Goal: Task Accomplishment & Management: Manage account settings

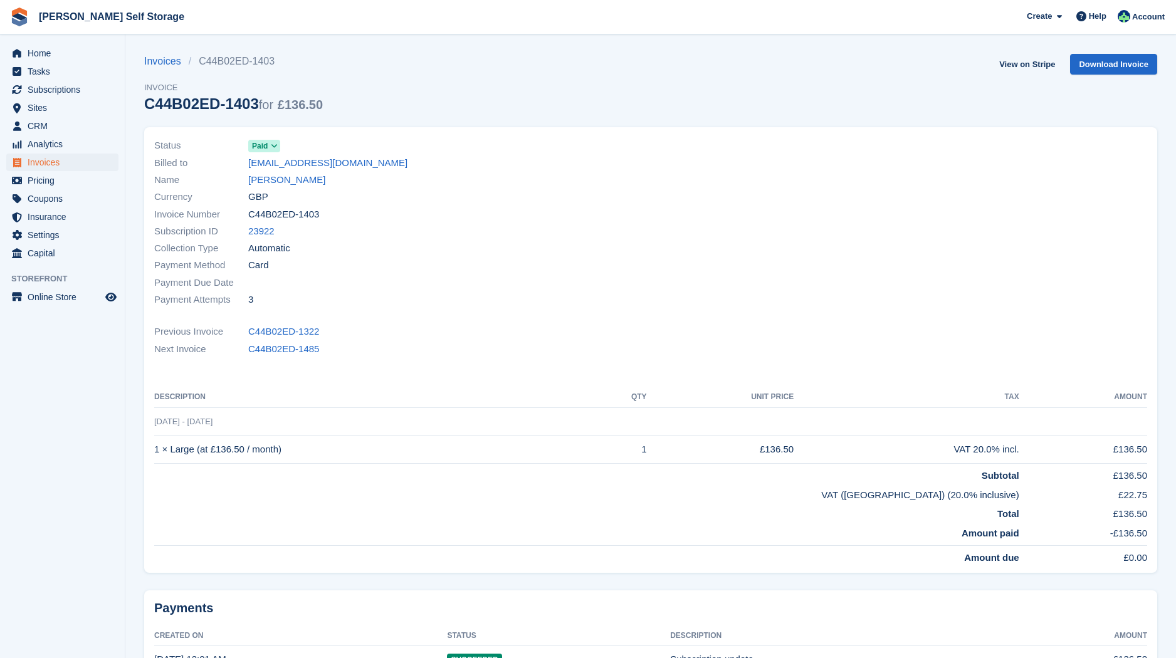
drag, startPoint x: 76, startPoint y: 88, endPoint x: 132, endPoint y: 97, distance: 57.1
click at [76, 88] on span "Subscriptions" at bounding box center [65, 90] width 75 height 18
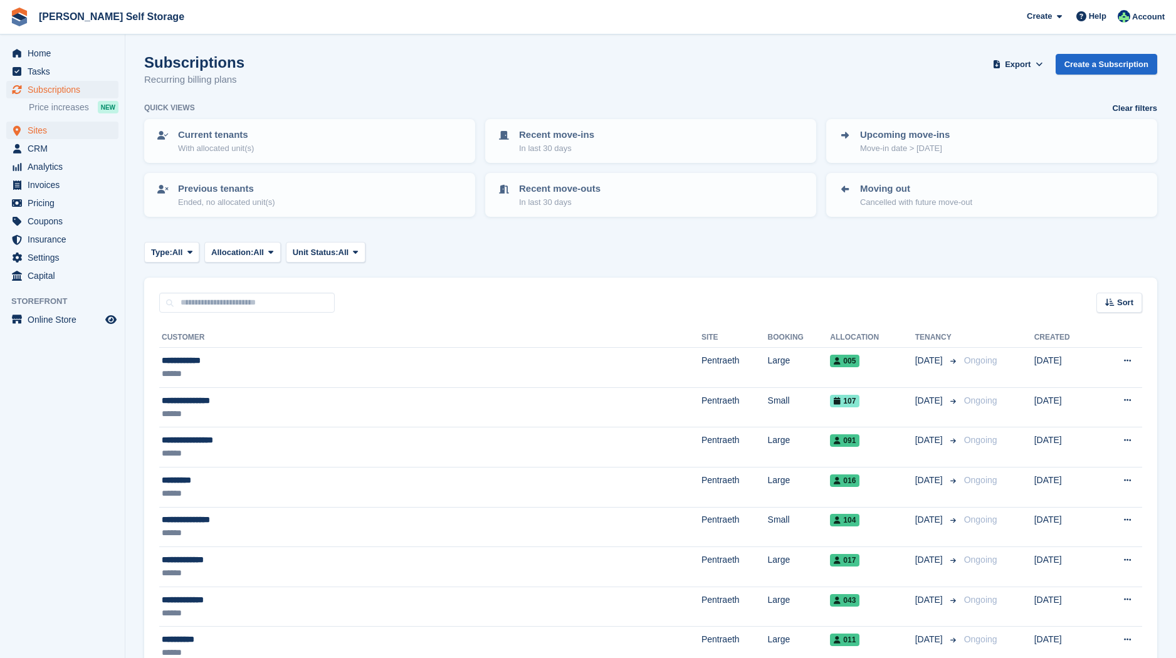
drag, startPoint x: 41, startPoint y: 132, endPoint x: 52, endPoint y: 129, distance: 11.9
click at [41, 132] on span "Sites" at bounding box center [65, 131] width 75 height 18
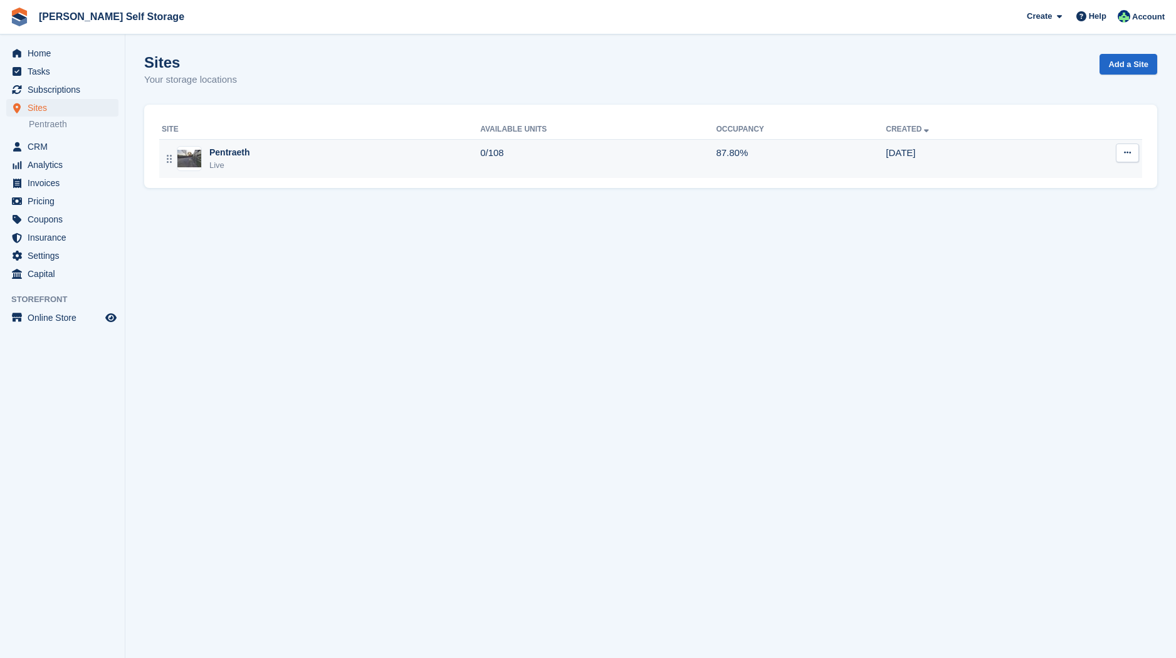
click at [221, 151] on div "Pentraeth" at bounding box center [229, 152] width 41 height 13
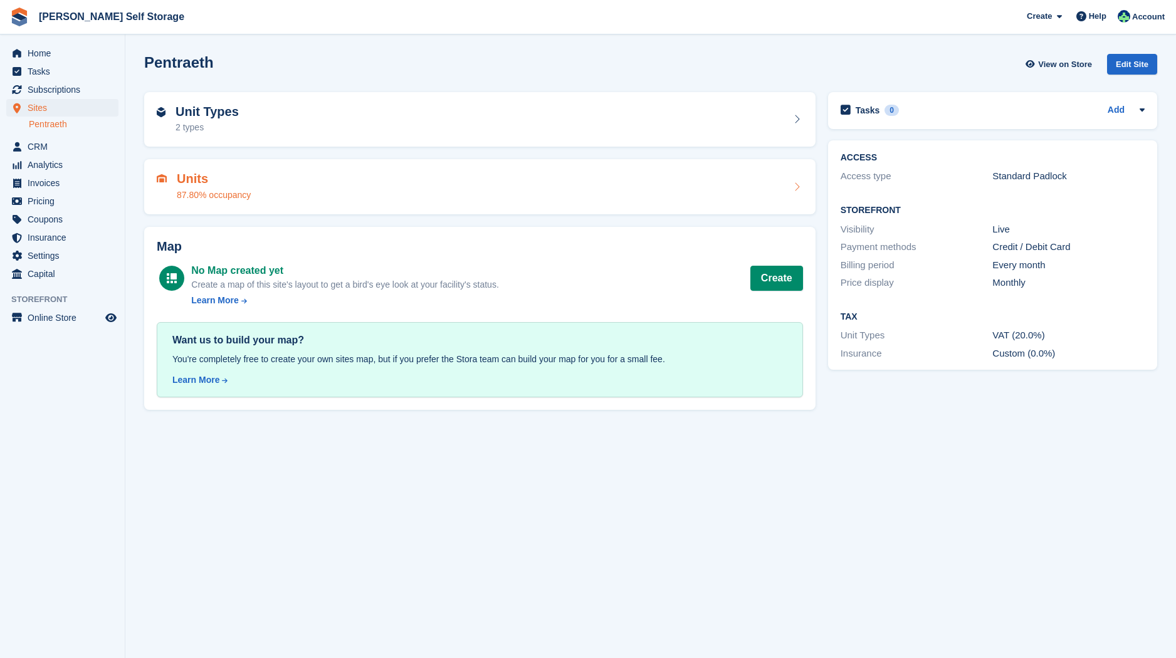
click at [226, 189] on div "87.80% occupancy" at bounding box center [214, 195] width 74 height 13
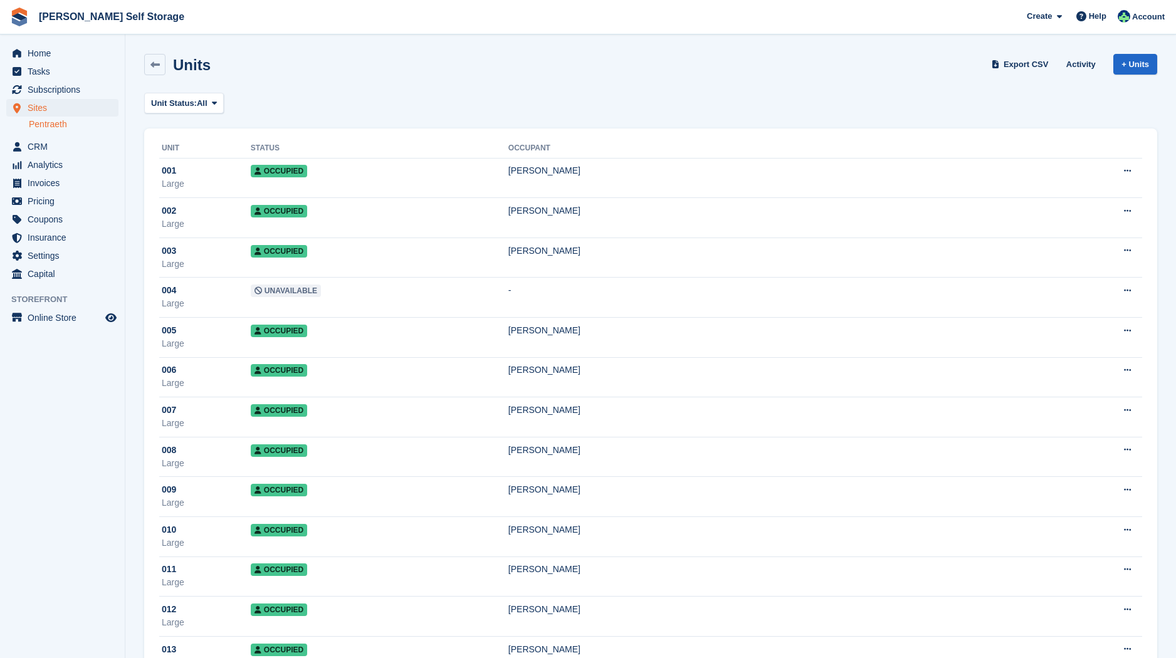
click at [38, 107] on span "Sites" at bounding box center [65, 108] width 75 height 18
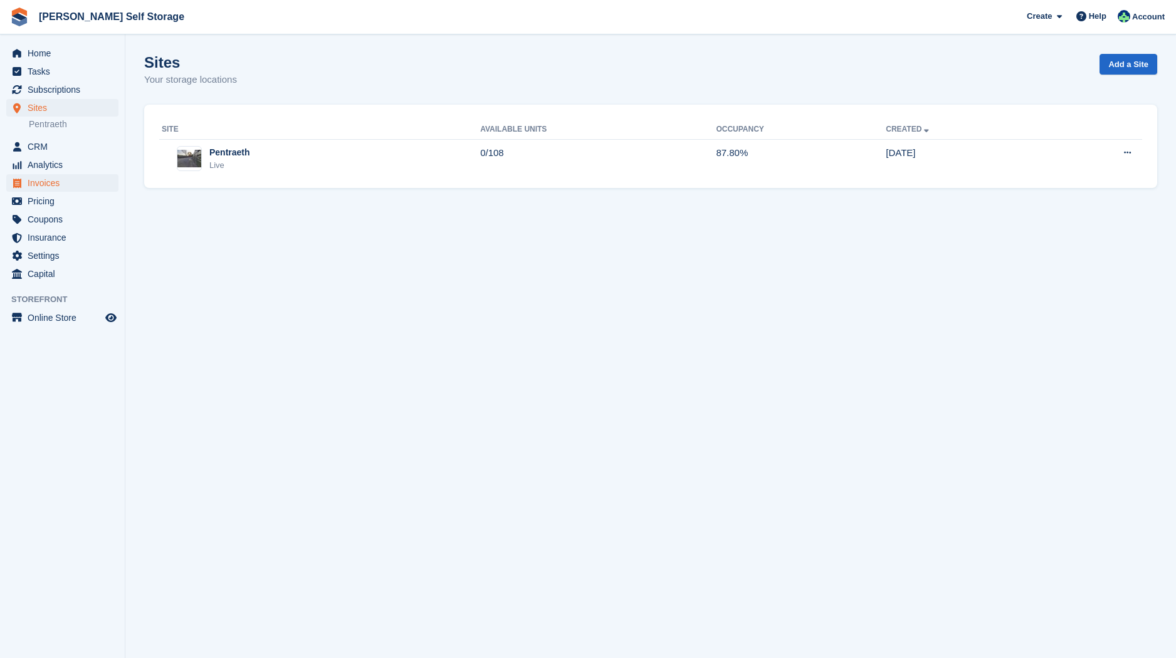
click at [44, 184] on span "Invoices" at bounding box center [65, 183] width 75 height 18
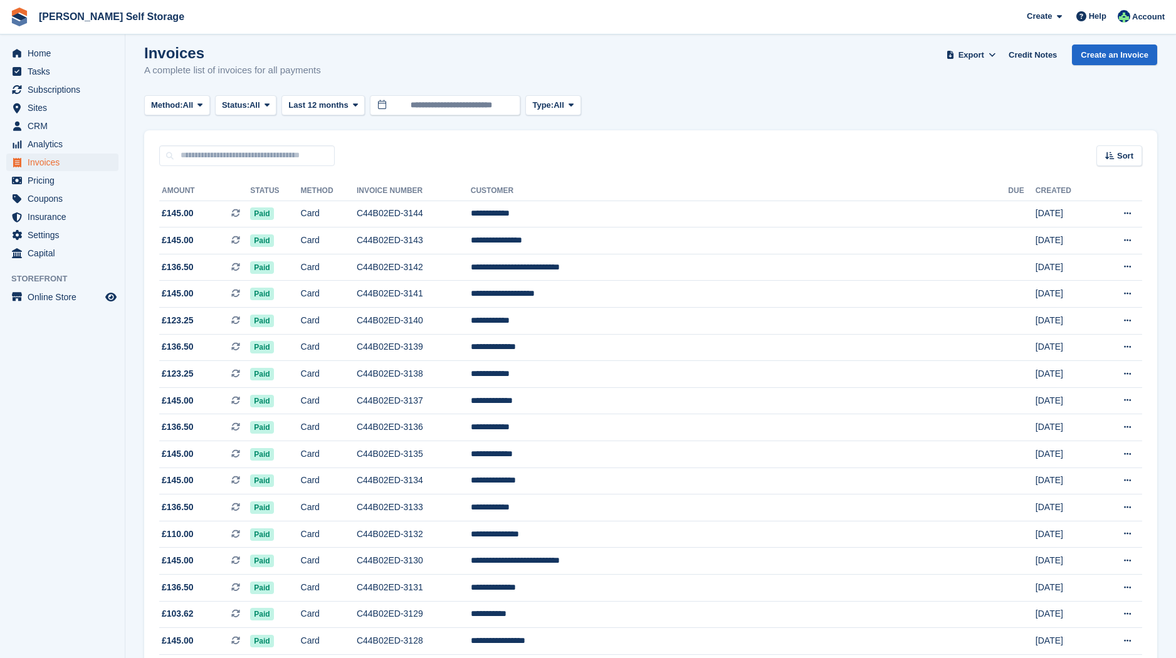
scroll to position [10, 0]
click at [199, 153] on input "text" at bounding box center [247, 155] width 176 height 21
type input "***"
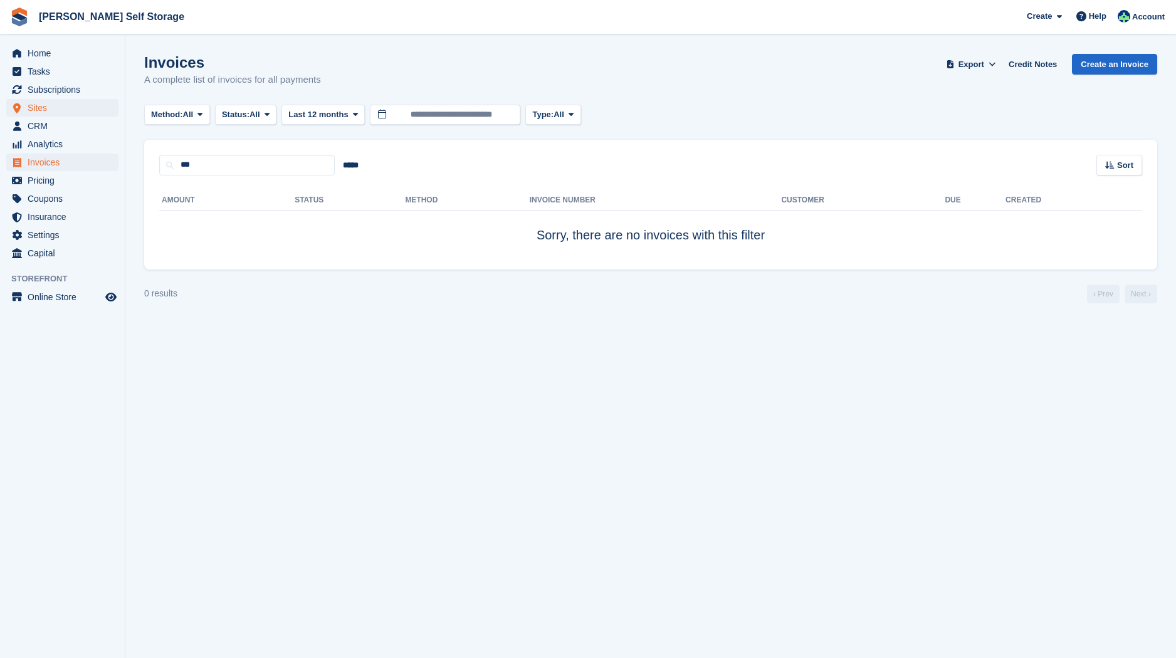
drag, startPoint x: 42, startPoint y: 106, endPoint x: 51, endPoint y: 106, distance: 8.8
click at [43, 105] on span "Sites" at bounding box center [65, 108] width 75 height 18
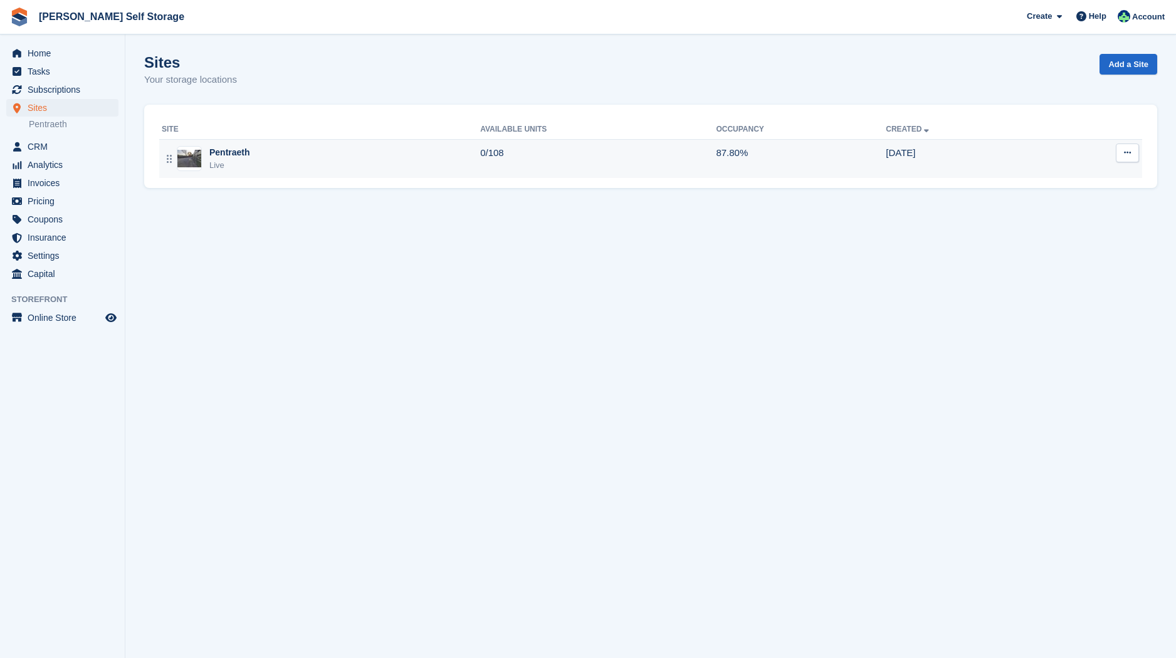
click at [223, 154] on div "Pentraeth" at bounding box center [229, 152] width 41 height 13
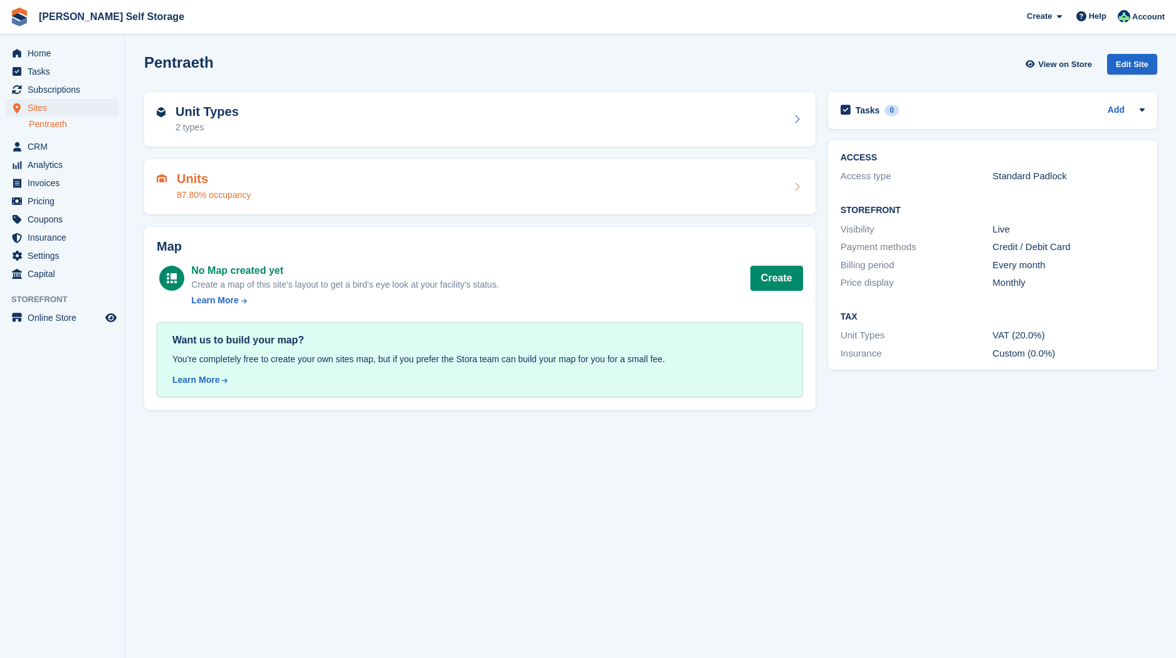
click at [199, 194] on div "87.80% occupancy" at bounding box center [214, 195] width 74 height 13
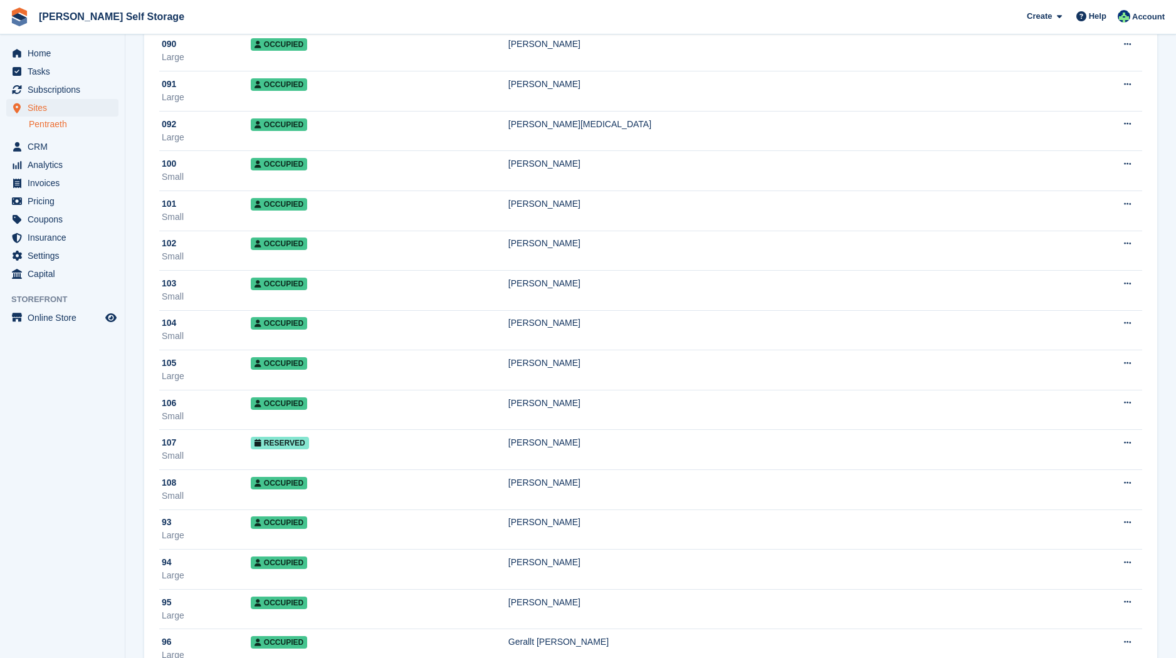
scroll to position [3677, 0]
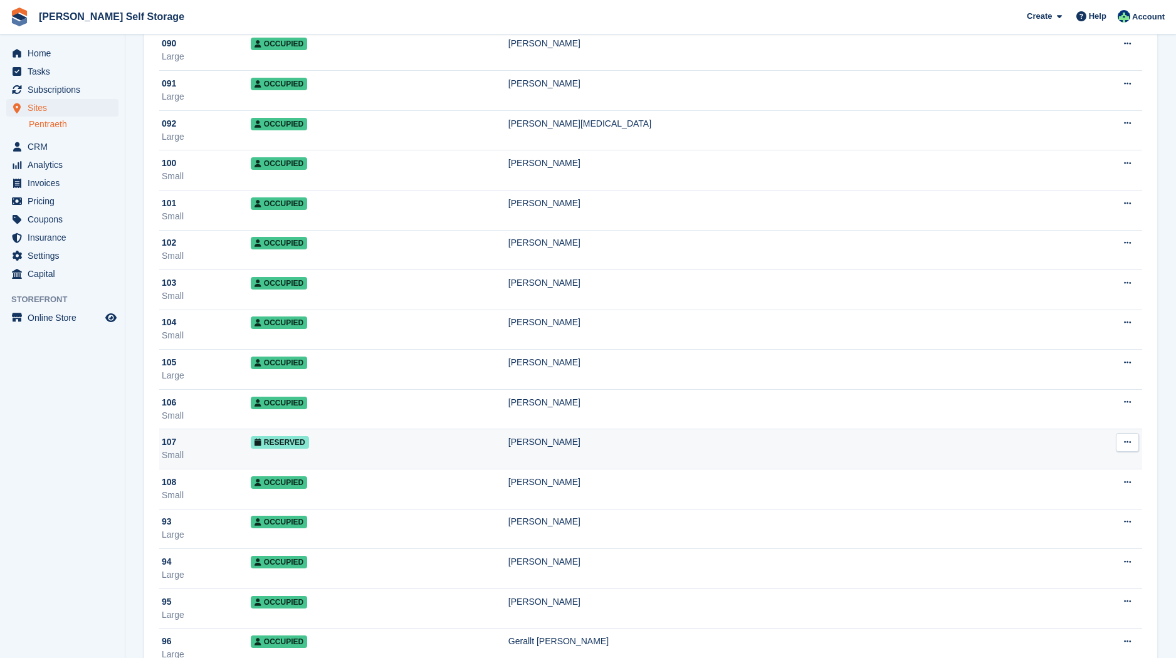
click at [568, 441] on div "Philip Cunliffe" at bounding box center [778, 442] width 538 height 13
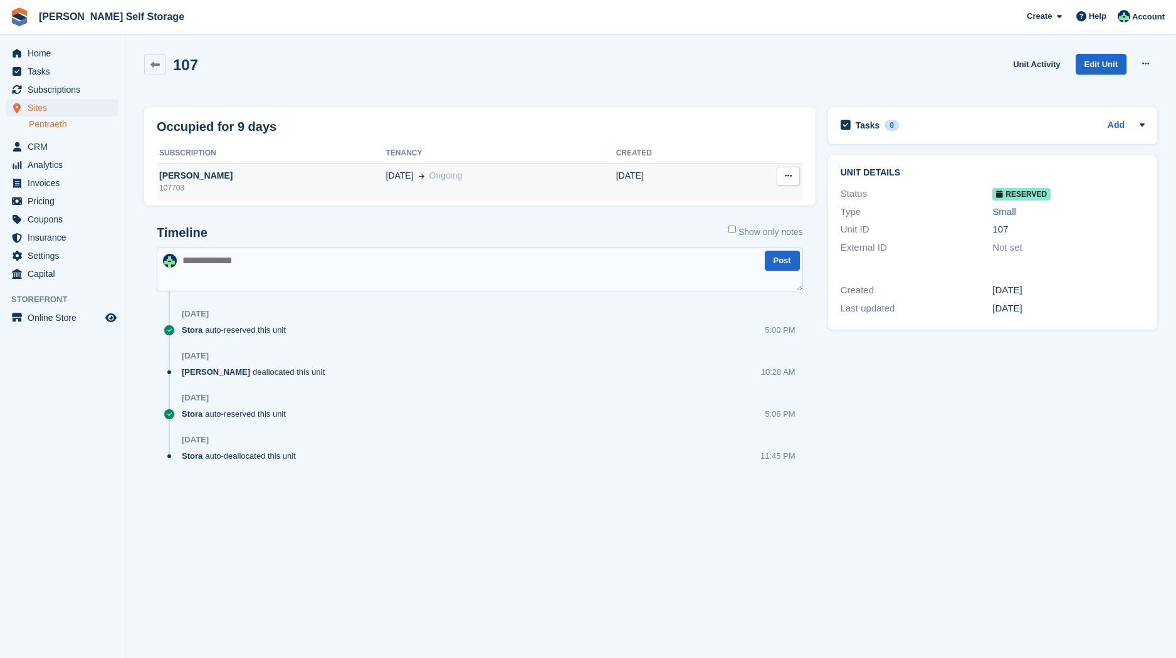
click at [211, 174] on div "[PERSON_NAME]" at bounding box center [272, 175] width 230 height 13
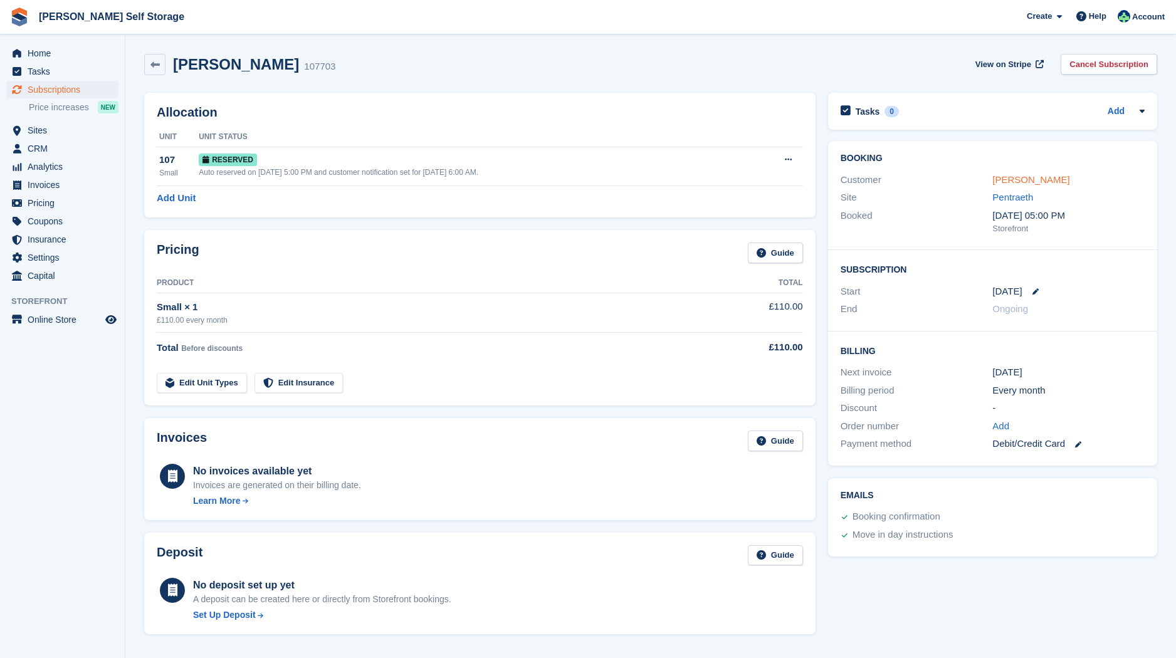
click at [1013, 177] on link "[PERSON_NAME]" at bounding box center [1031, 179] width 77 height 11
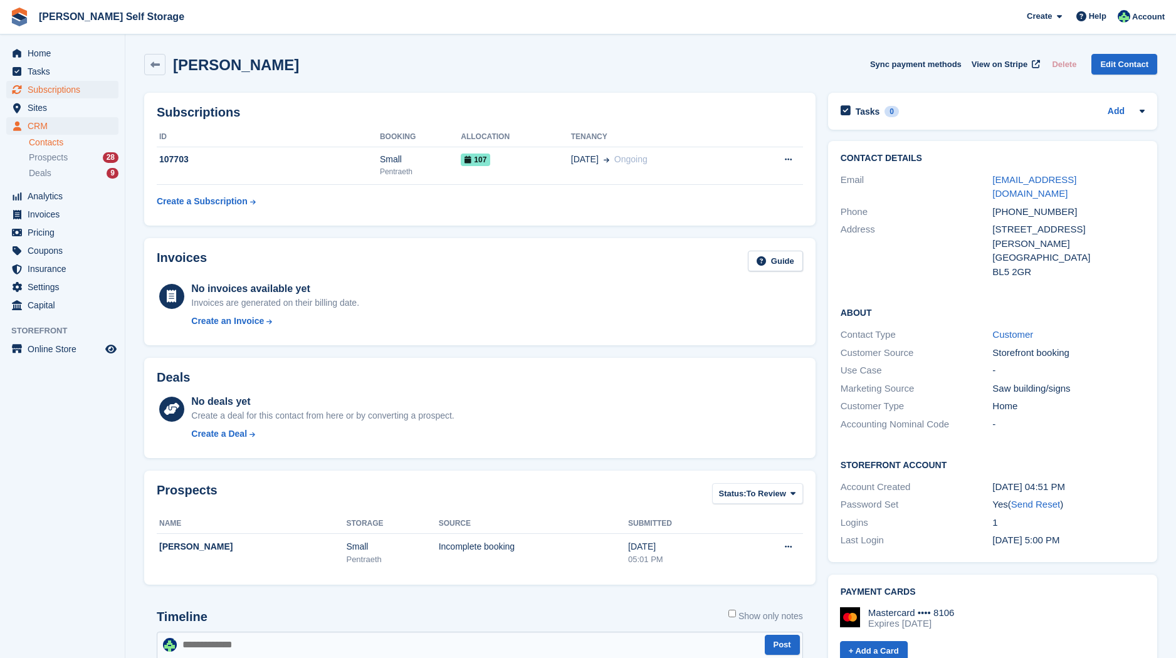
click at [62, 88] on span "Subscriptions" at bounding box center [65, 90] width 75 height 18
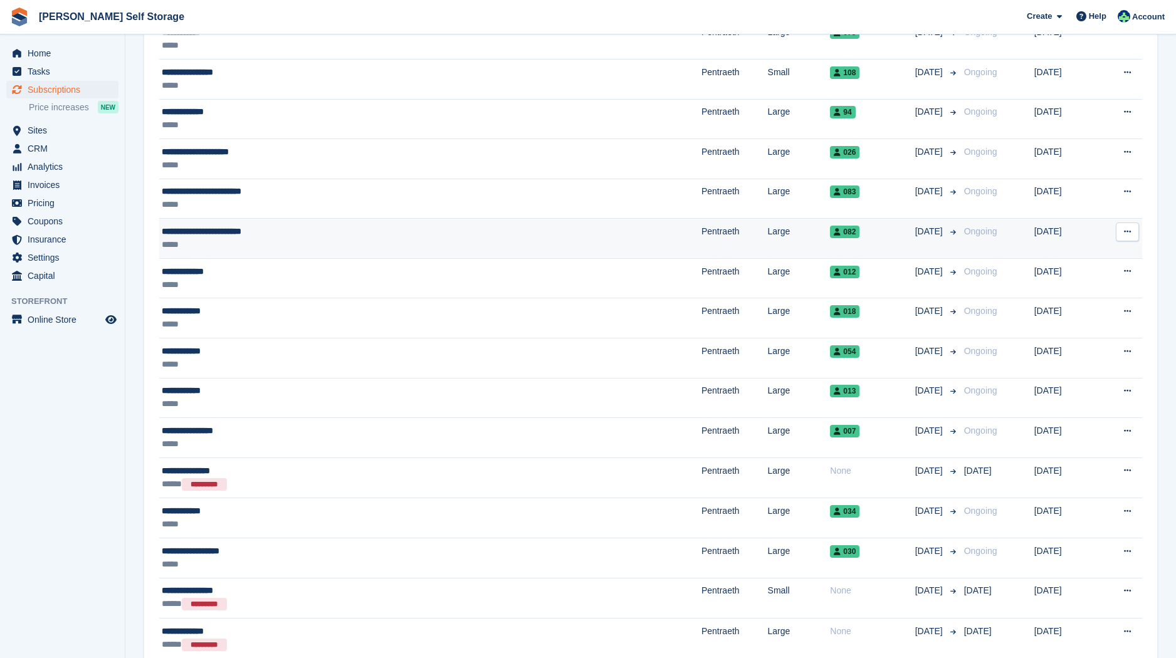
scroll to position [742, 0]
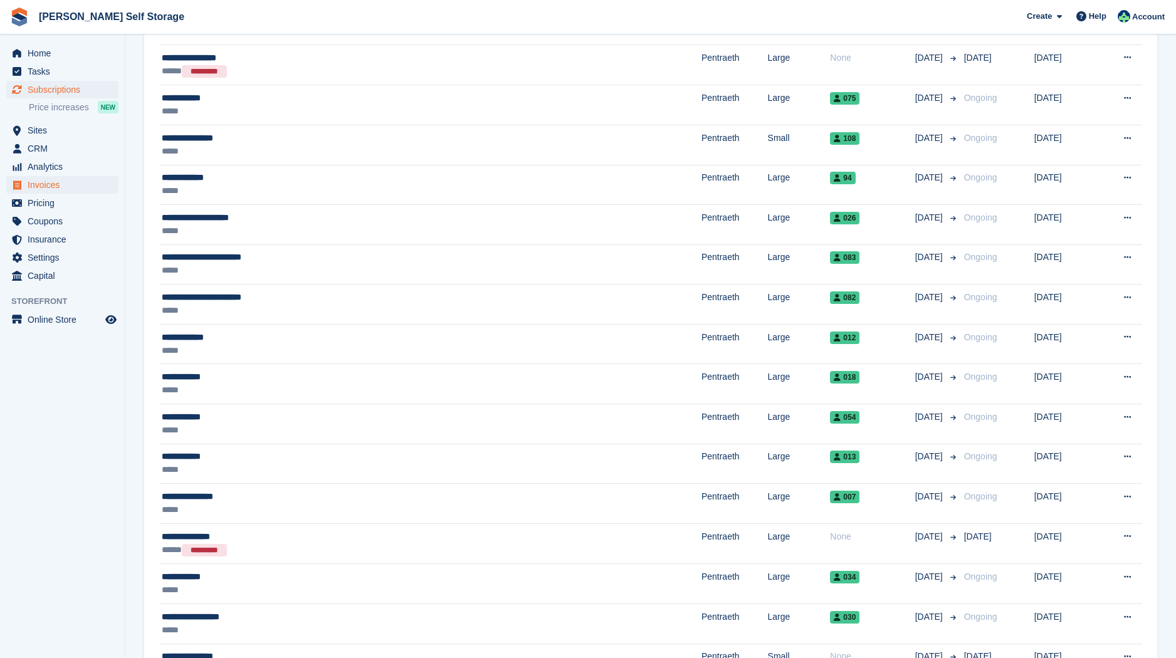
click at [46, 181] on span "Invoices" at bounding box center [65, 185] width 75 height 18
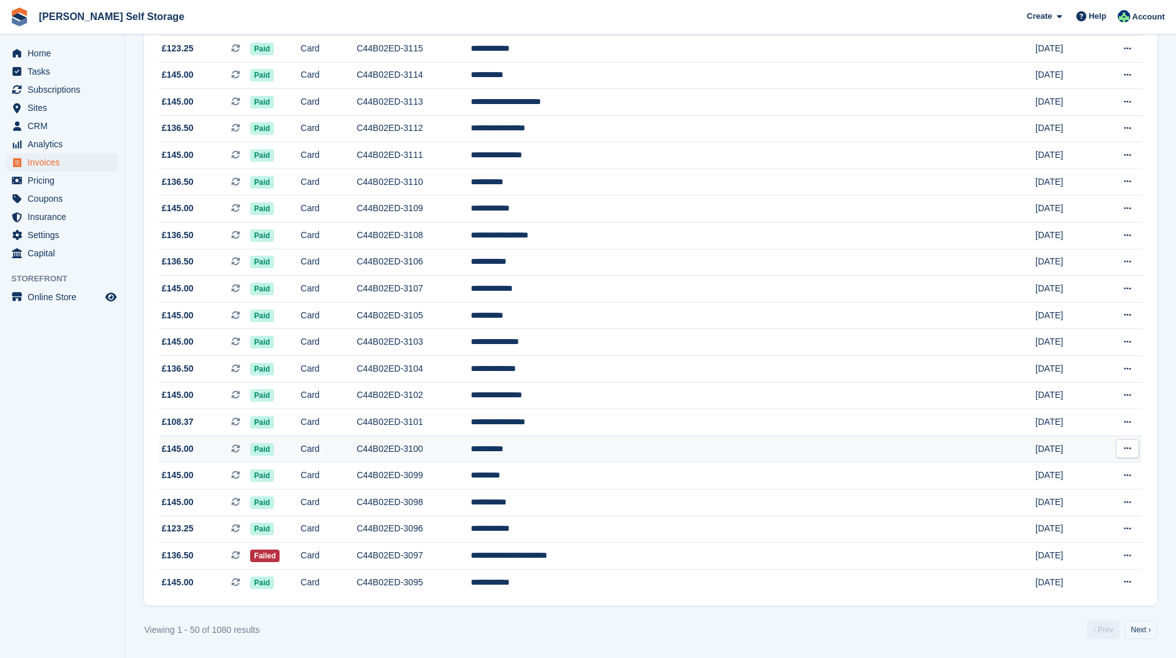
scroll to position [981, 0]
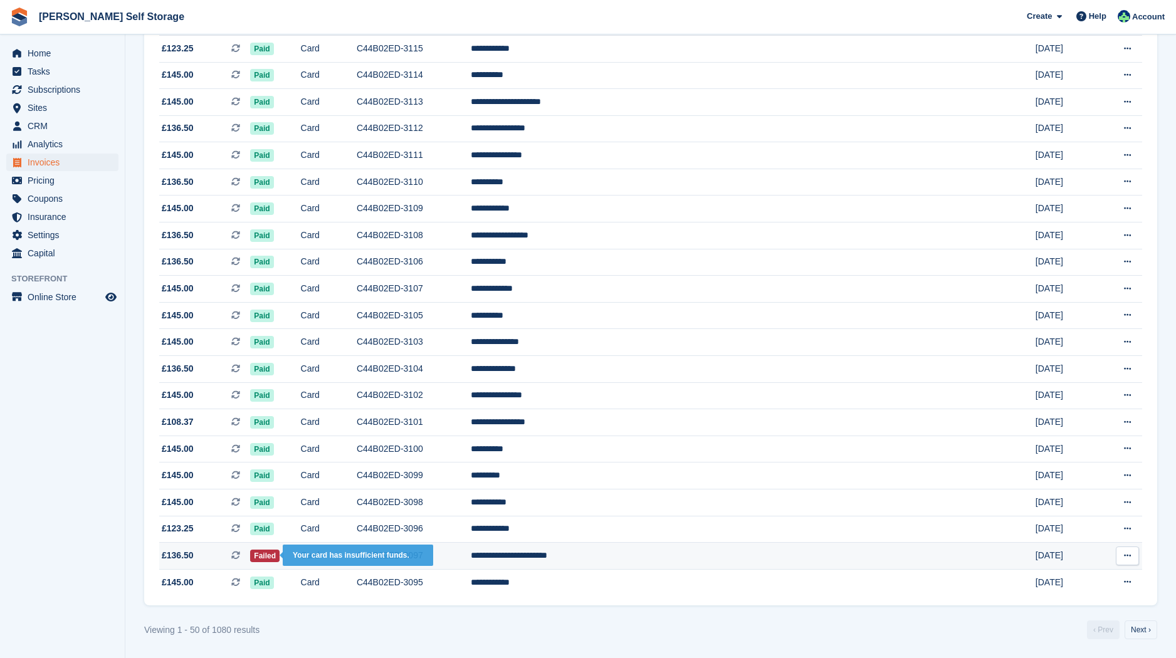
click at [280, 553] on span "Failed" at bounding box center [264, 556] width 29 height 13
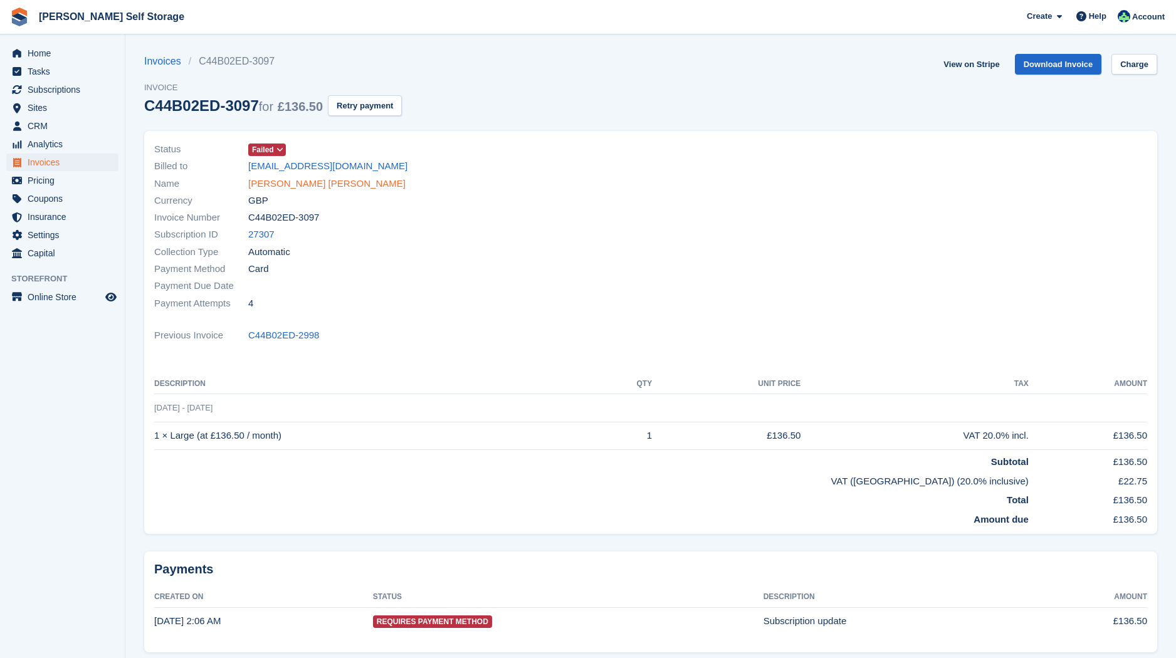
drag, startPoint x: 301, startPoint y: 182, endPoint x: 320, endPoint y: 184, distance: 18.9
click at [304, 182] on link "[PERSON_NAME] [PERSON_NAME]" at bounding box center [326, 184] width 157 height 14
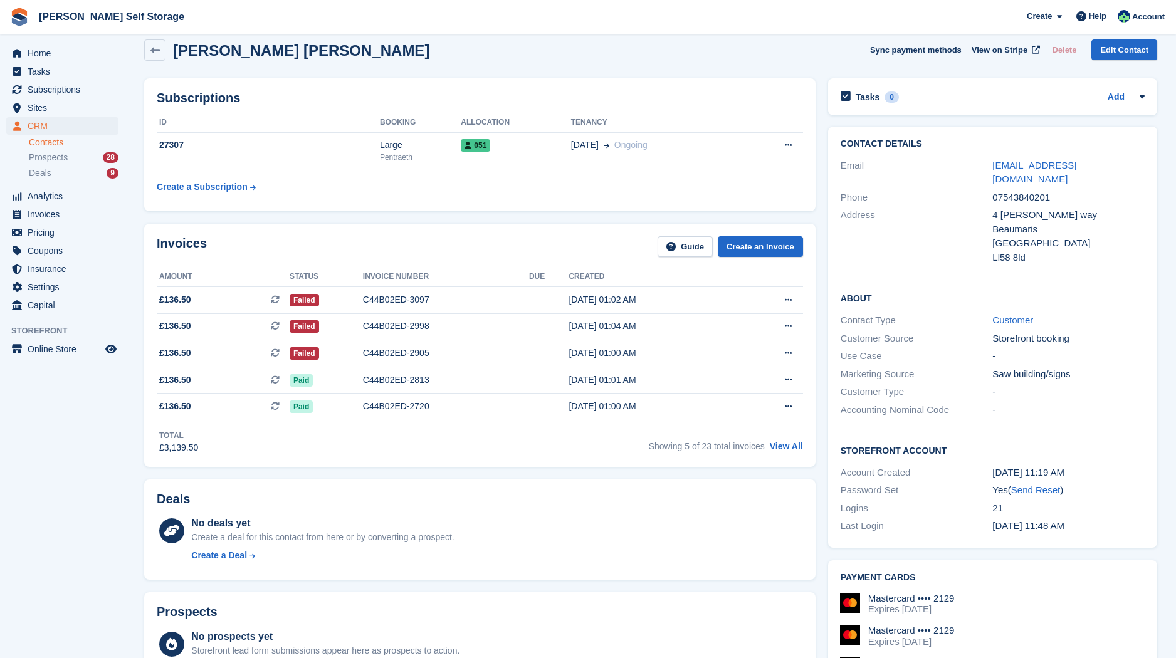
scroll to position [14, 0]
